Goal: Task Accomplishment & Management: Use online tool/utility

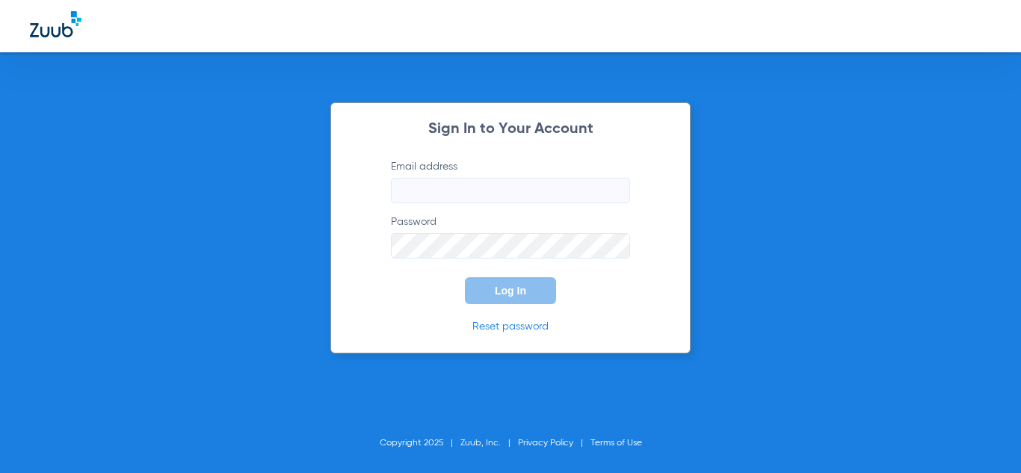
type input "[EMAIL_ADDRESS][DOMAIN_NAME]"
click at [543, 280] on button "Log In" at bounding box center [510, 290] width 91 height 27
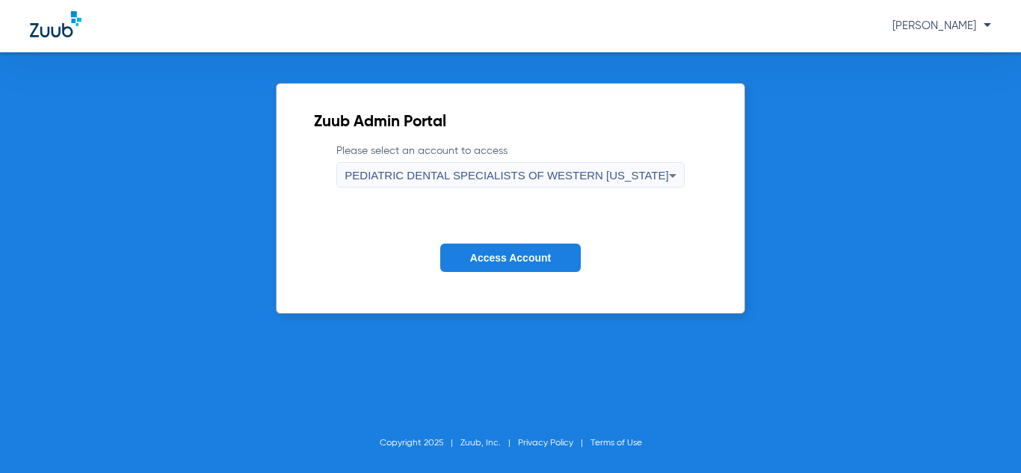
click at [576, 184] on div "PEDIATRIC DENTAL SPECIALISTS OF WESTERN [US_STATE]" at bounding box center [507, 175] width 324 height 25
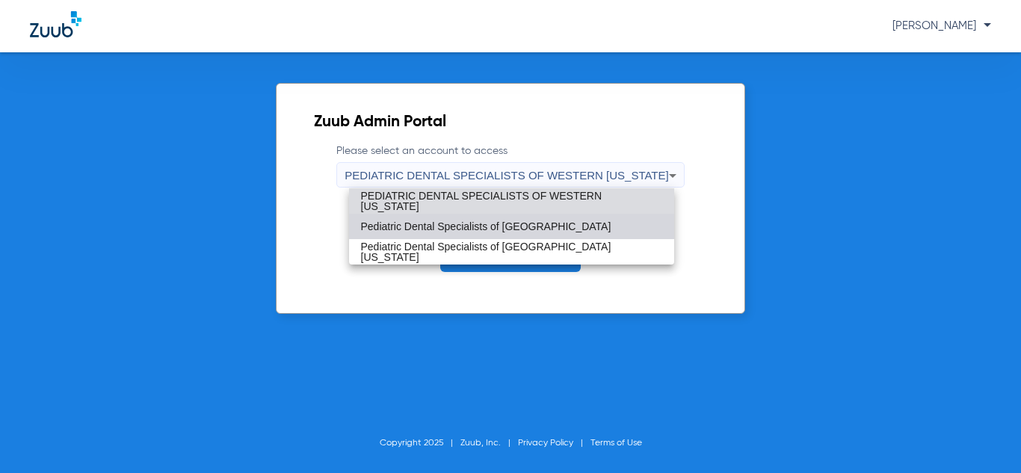
click at [536, 227] on span "Pediatric Dental Specialists of [GEOGRAPHIC_DATA]" at bounding box center [486, 226] width 250 height 10
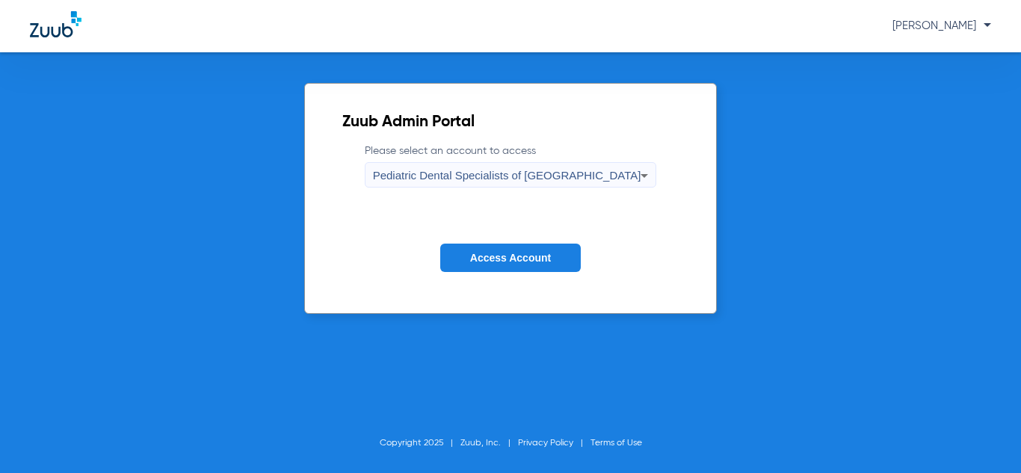
click at [525, 249] on button "Access Account" at bounding box center [510, 258] width 141 height 29
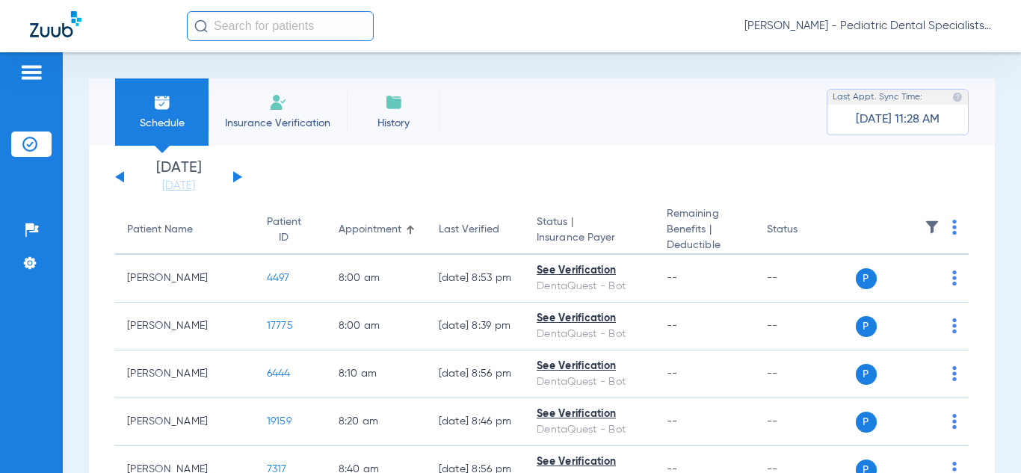
click at [956, 227] on img at bounding box center [954, 227] width 4 height 15
click at [880, 289] on span "Verify All" at bounding box center [899, 286] width 90 height 10
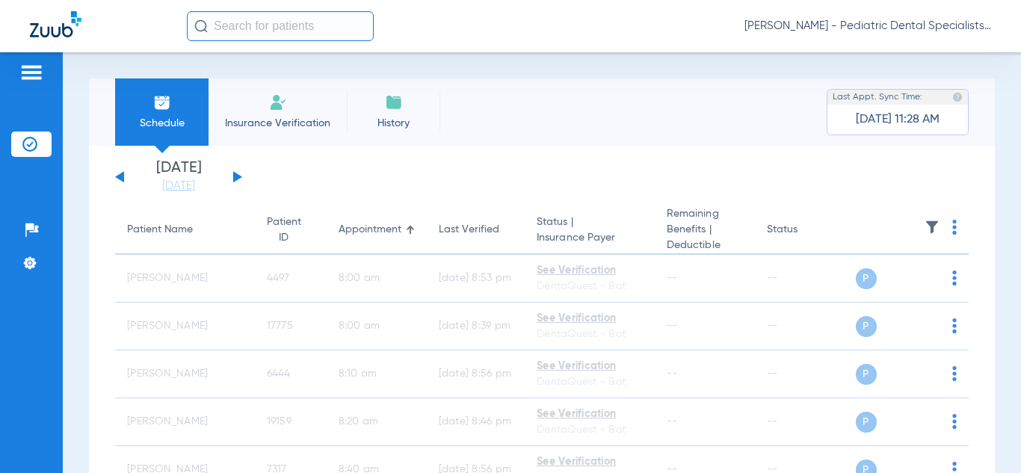
click at [874, 27] on span "[PERSON_NAME] - Pediatric Dental Specialists of [GEOGRAPHIC_DATA]" at bounding box center [867, 26] width 247 height 15
click at [904, 52] on span "Account Selection" at bounding box center [935, 53] width 84 height 10
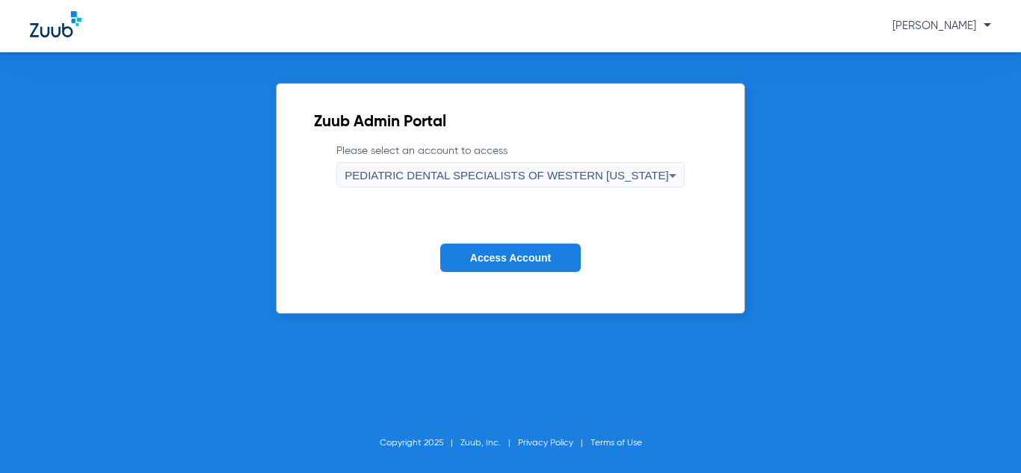
click at [644, 180] on span "PEDIATRIC DENTAL SPECIALISTS OF WESTERN [US_STATE]" at bounding box center [507, 175] width 324 height 13
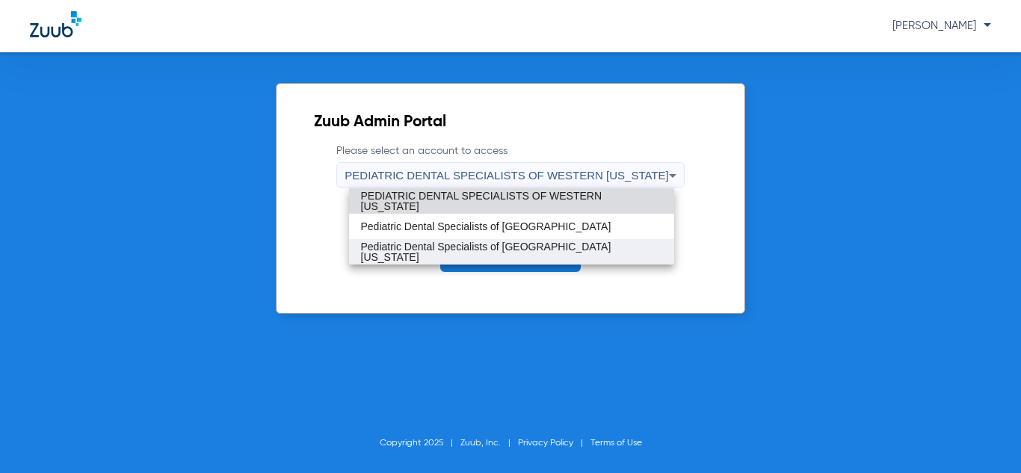
click at [581, 253] on span "Pediatric Dental Specialists of [GEOGRAPHIC_DATA][US_STATE]" at bounding box center [511, 251] width 301 height 21
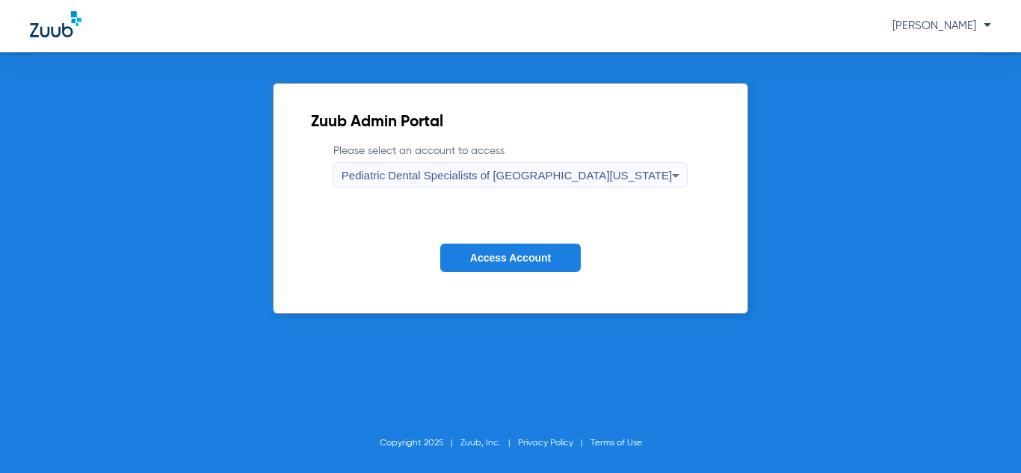
click at [570, 259] on button "Access Account" at bounding box center [510, 258] width 141 height 29
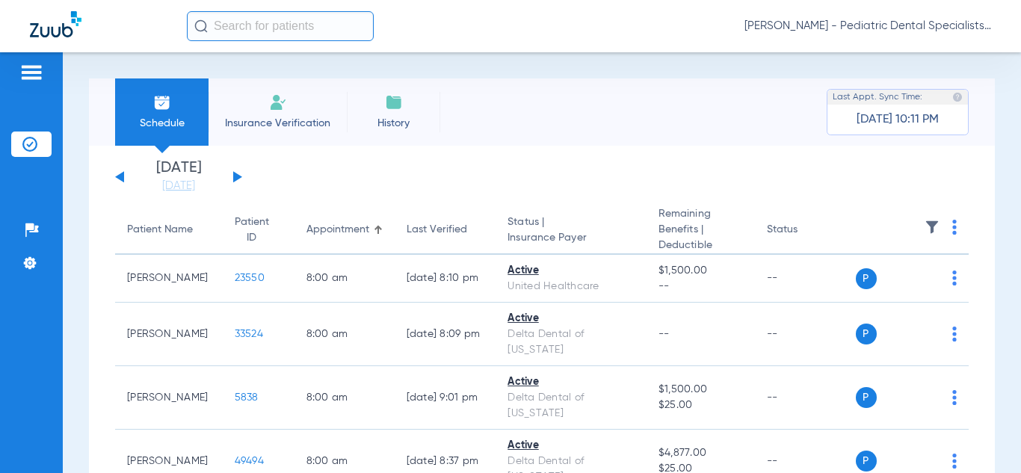
click at [955, 224] on img at bounding box center [954, 227] width 4 height 15
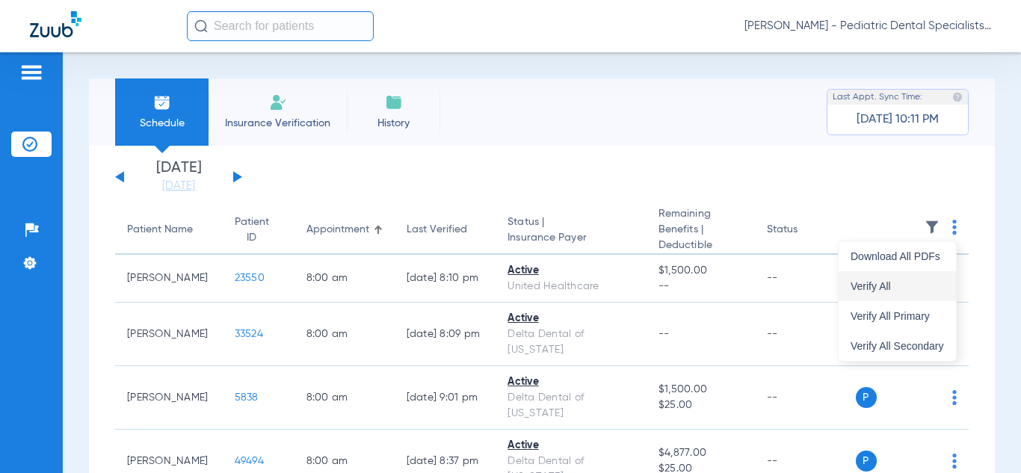
click at [906, 289] on span "Verify All" at bounding box center [897, 286] width 93 height 10
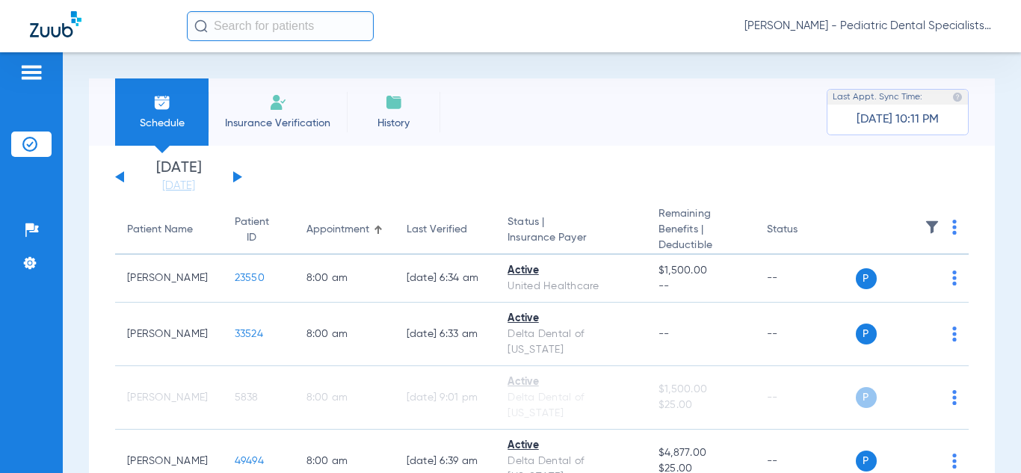
click at [854, 24] on span "[PERSON_NAME] - Pediatric Dental Specialists of [GEOGRAPHIC_DATA][US_STATE]" at bounding box center [867, 26] width 247 height 15
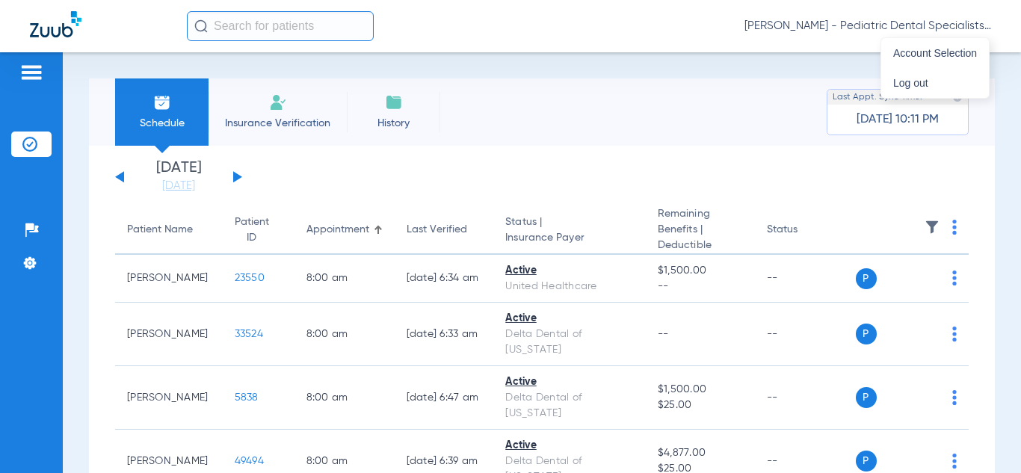
click at [910, 87] on span "Log out" at bounding box center [935, 83] width 84 height 10
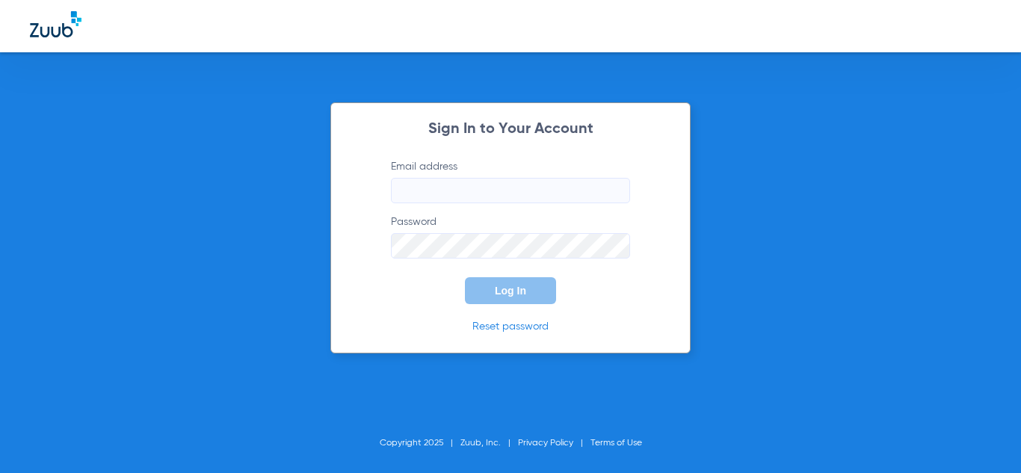
type input "[EMAIL_ADDRESS][DOMAIN_NAME]"
